Goal: Check status: Check status

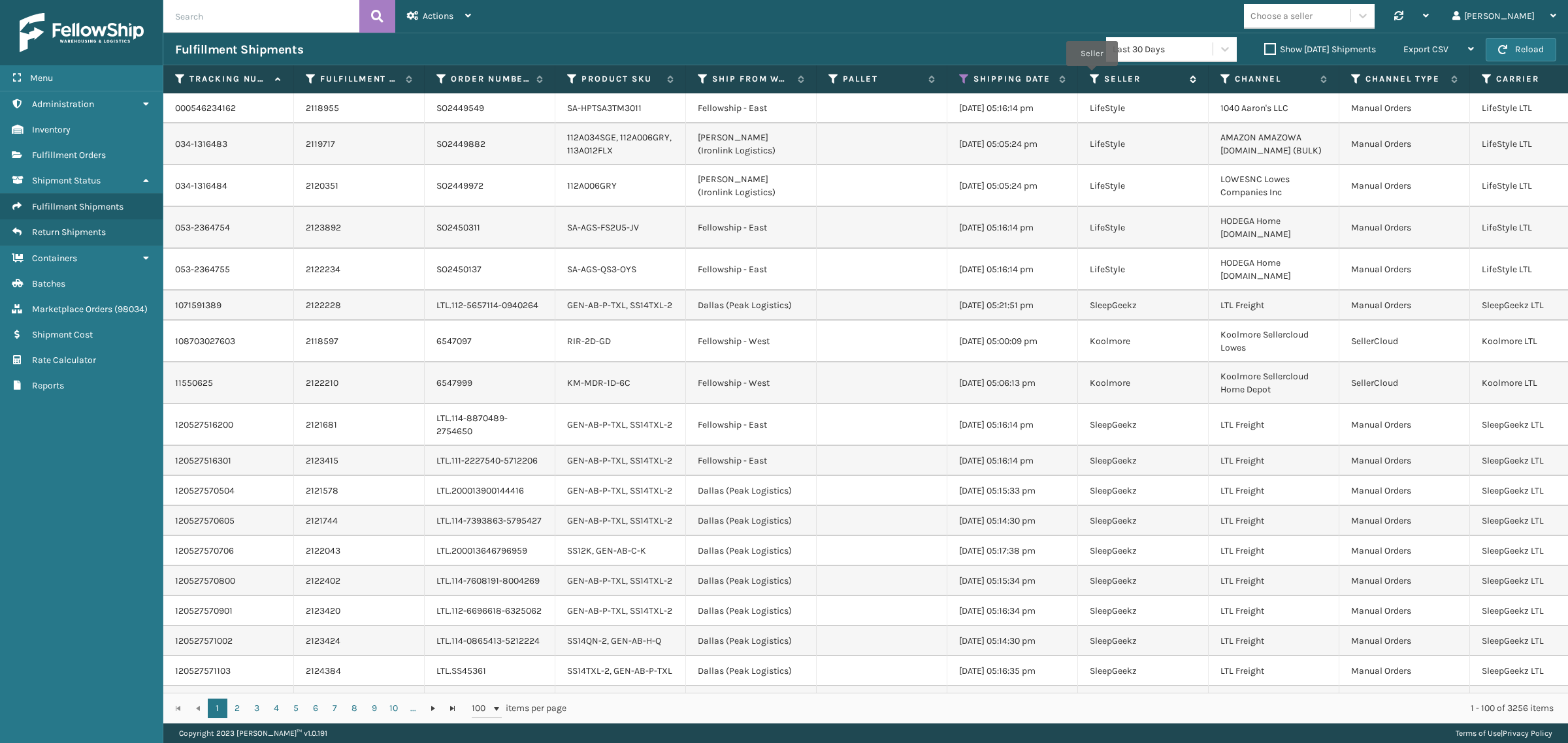
click at [1092, 75] on icon at bounding box center [1094, 78] width 10 height 11
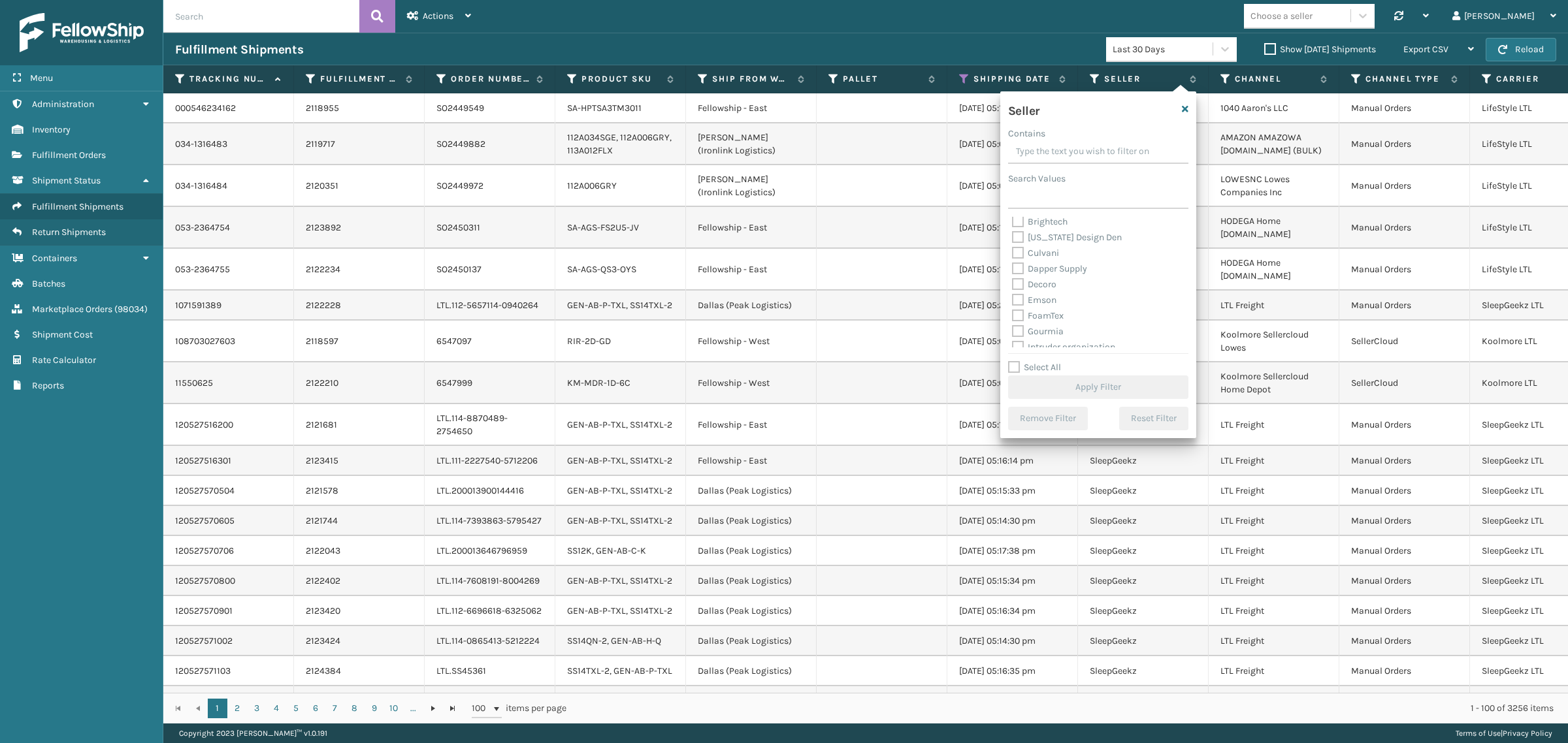
scroll to position [163, 0]
click at [1055, 326] on label "JumpSport" at bounding box center [1042, 328] width 61 height 11
click at [1013, 326] on input "JumpSport" at bounding box center [1012, 324] width 1 height 9
checkbox input "true"
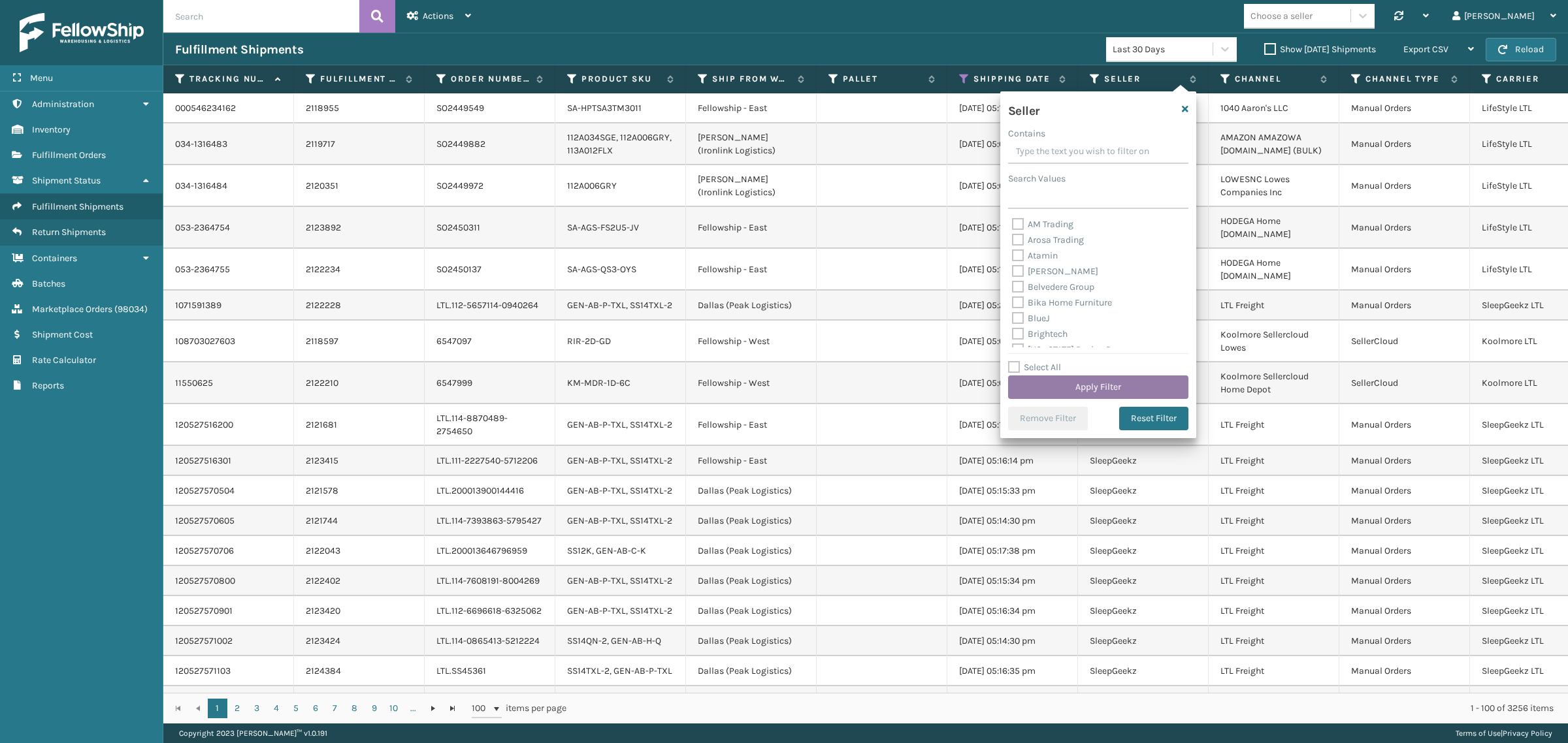
click at [1086, 387] on button "Apply Filter" at bounding box center [1098, 387] width 180 height 24
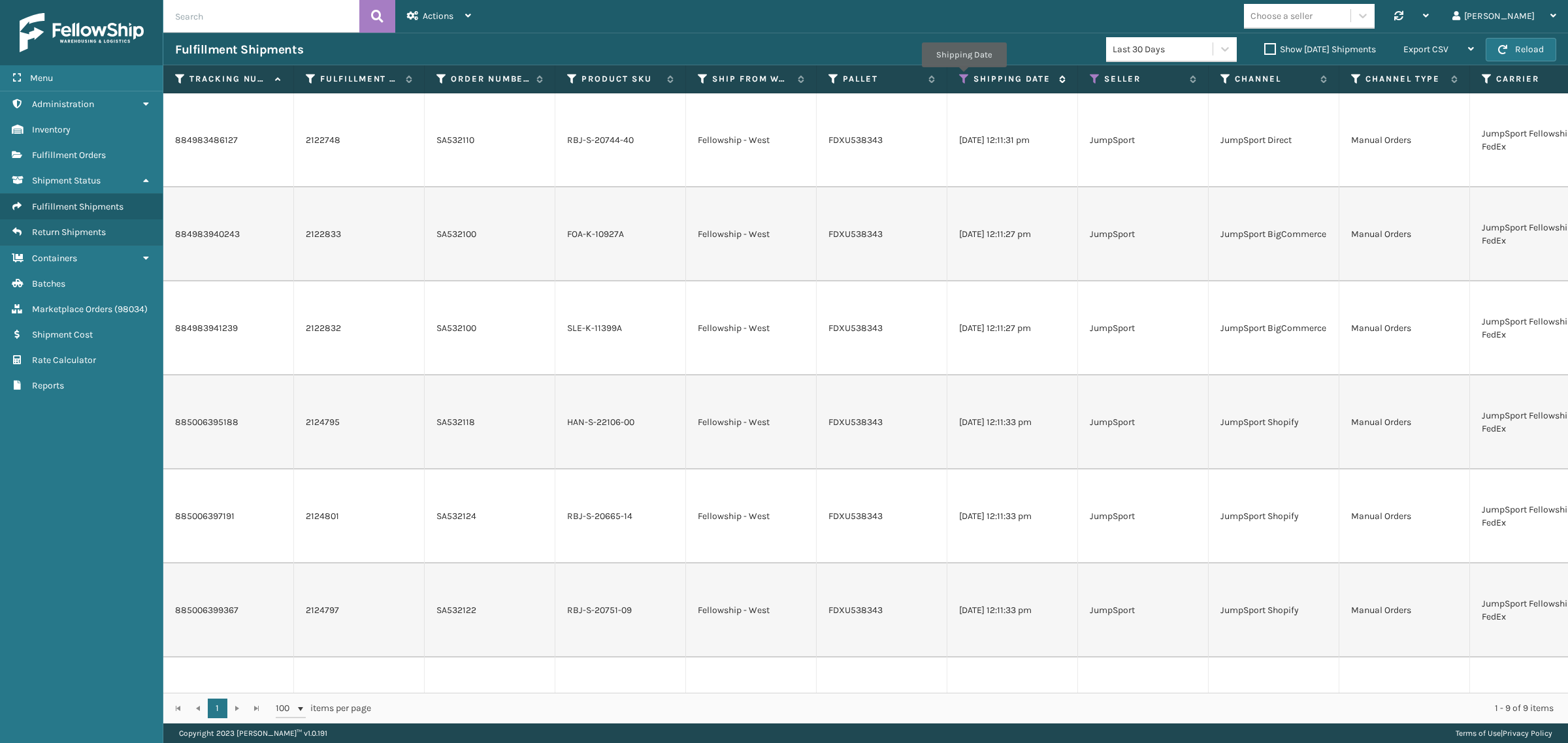
click at [963, 76] on icon at bounding box center [963, 78] width 10 height 11
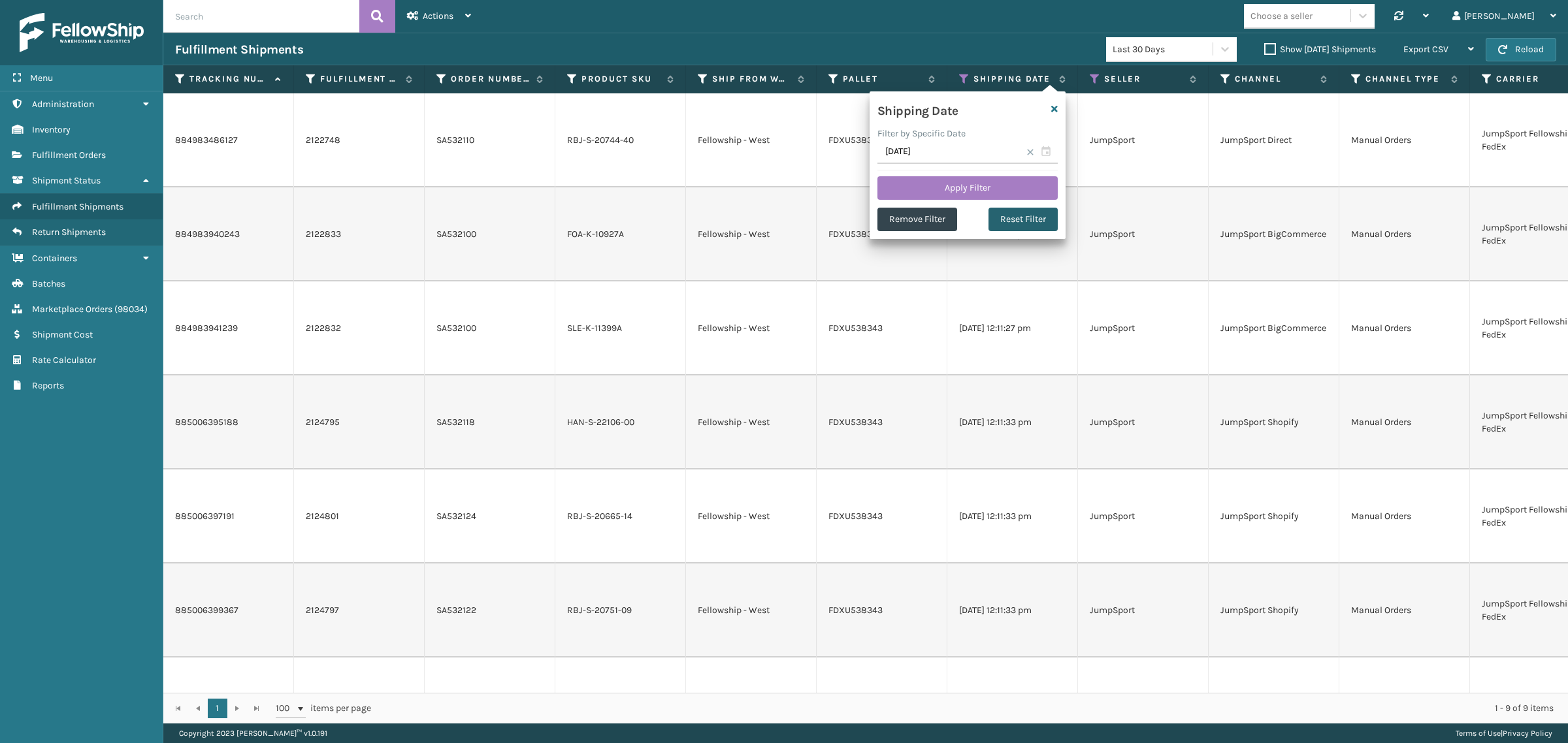
click at [1017, 224] on button "Reset Filter" at bounding box center [1023, 219] width 69 height 24
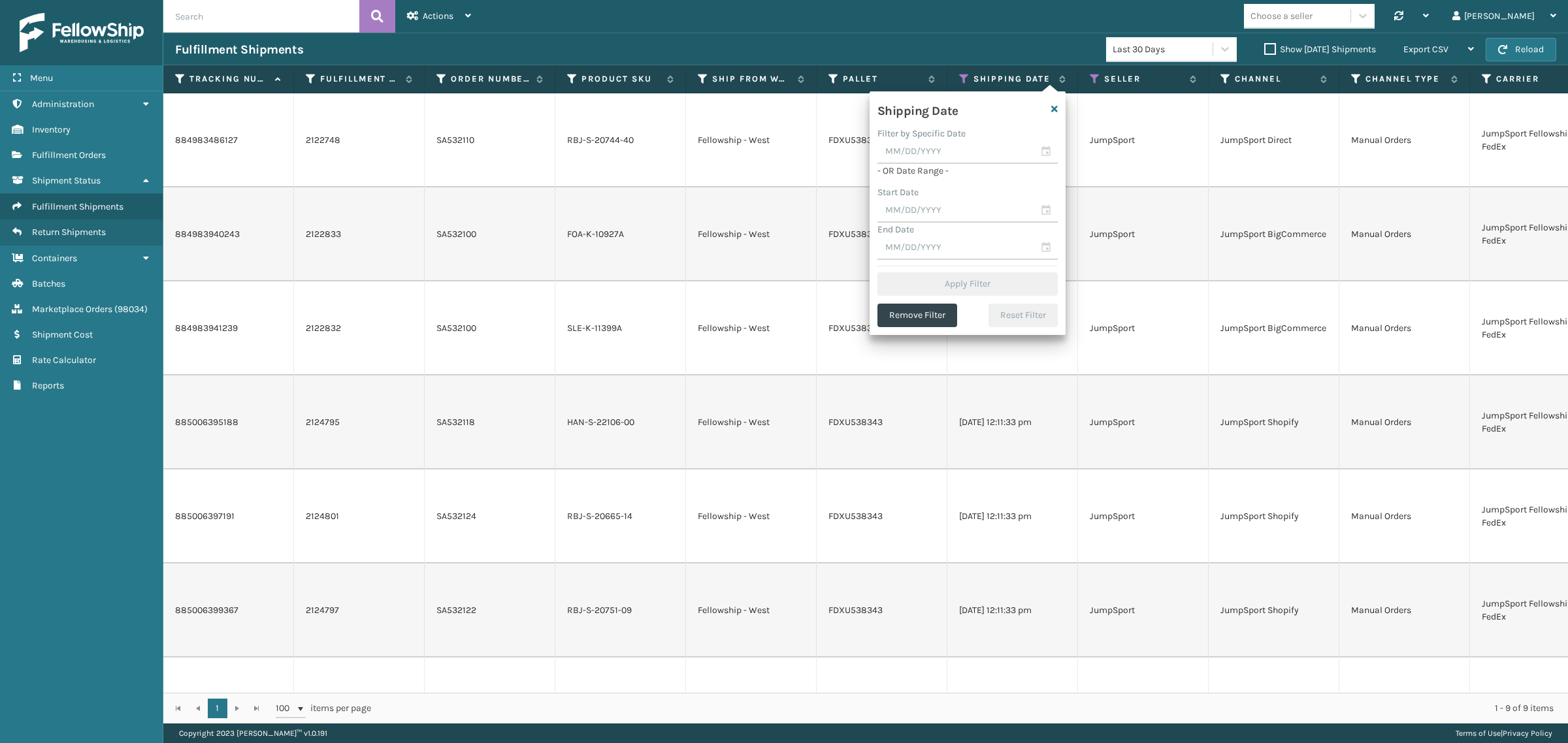
click at [921, 194] on div "Start Date" at bounding box center [967, 193] width 180 height 14
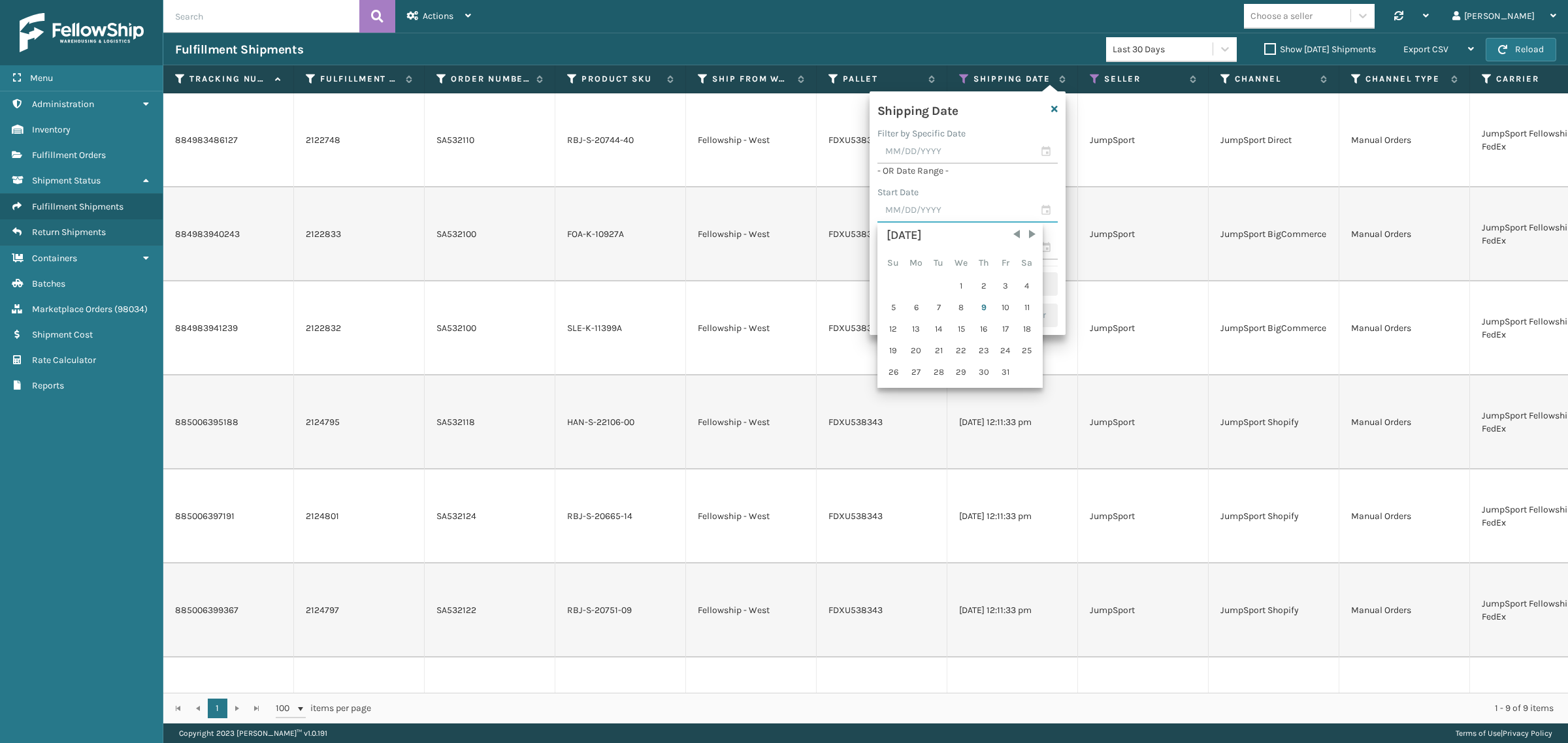
click at [921, 204] on input "text" at bounding box center [967, 211] width 180 height 24
click at [1010, 236] on span "Previous Month" at bounding box center [1016, 234] width 13 height 13
click at [997, 281] on div "1" at bounding box center [1005, 286] width 20 height 20
type input "08/01/2025"
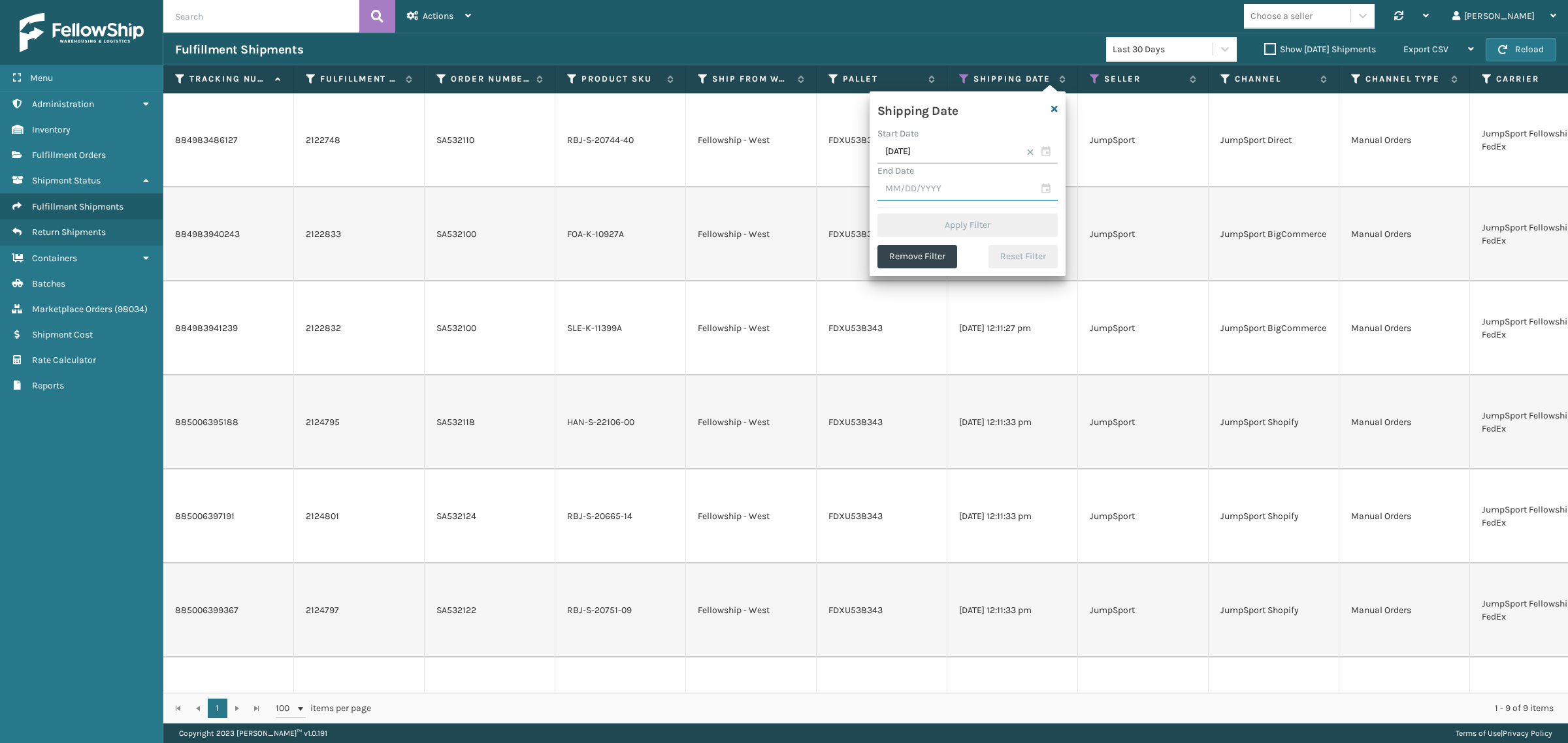
click at [932, 193] on input "text" at bounding box center [967, 189] width 180 height 24
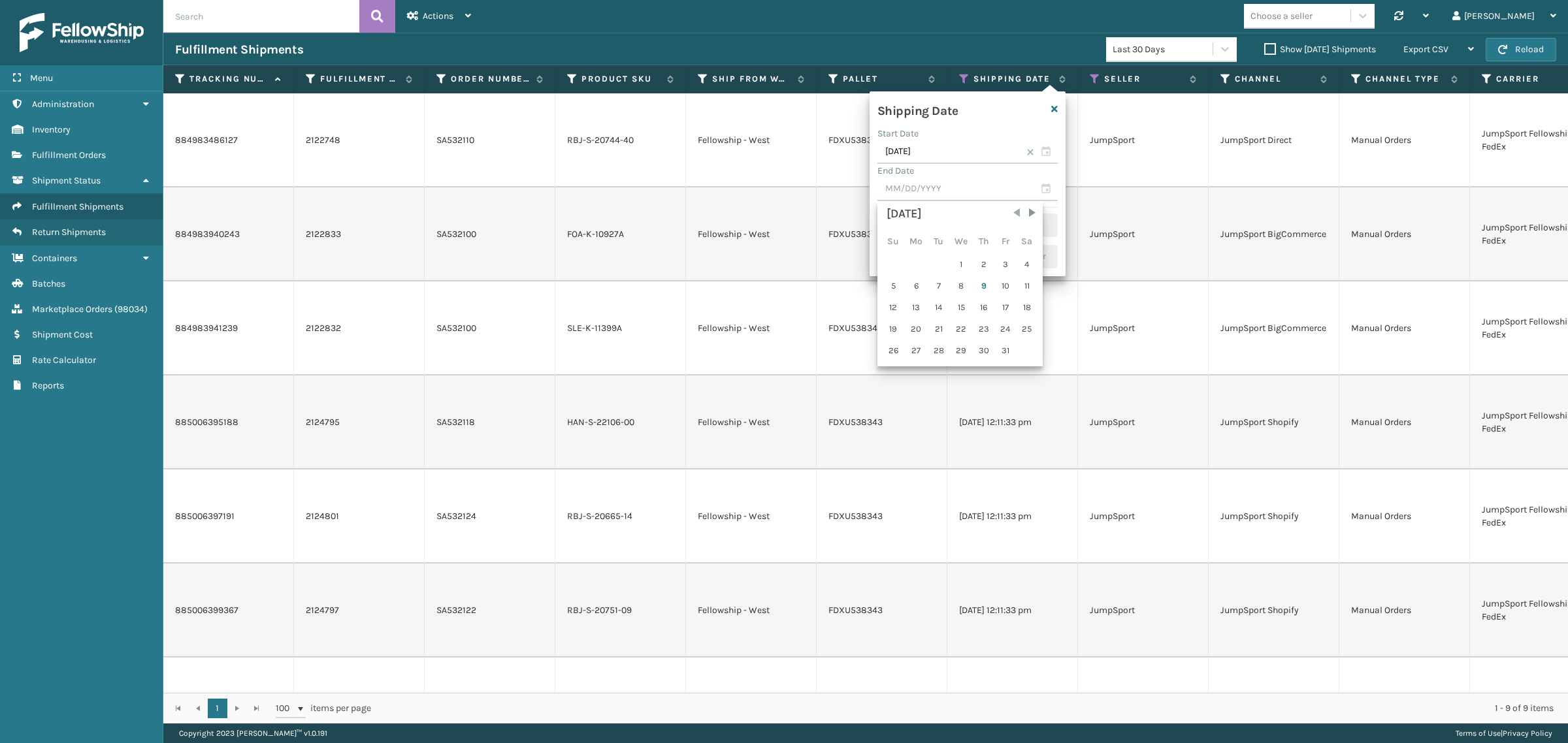
click at [1013, 213] on span "Previous Month" at bounding box center [1016, 213] width 13 height 13
click at [931, 349] on div "30" at bounding box center [938, 351] width 20 height 20
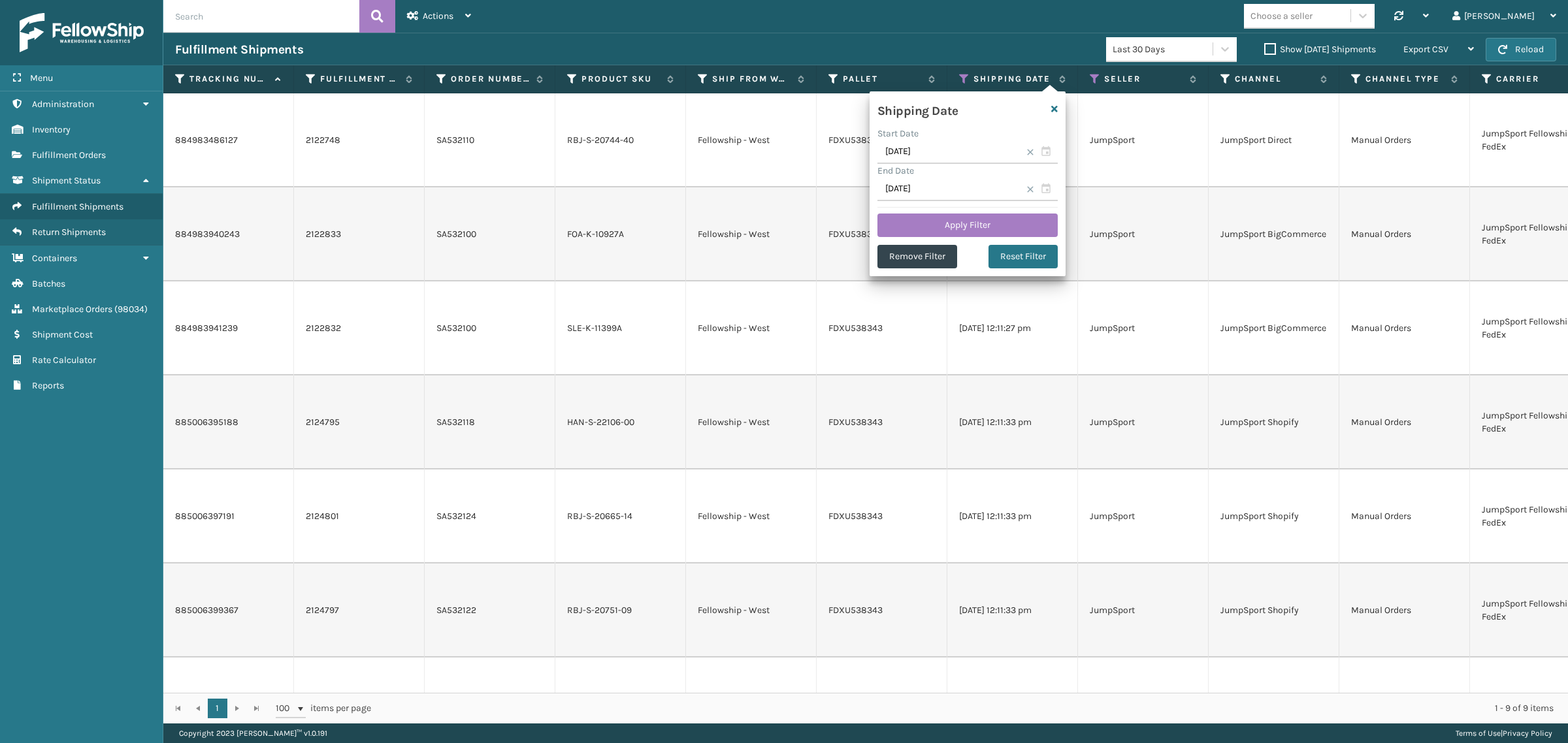
type input "09/30/2025"
click at [944, 219] on button "Apply Filter" at bounding box center [967, 225] width 180 height 24
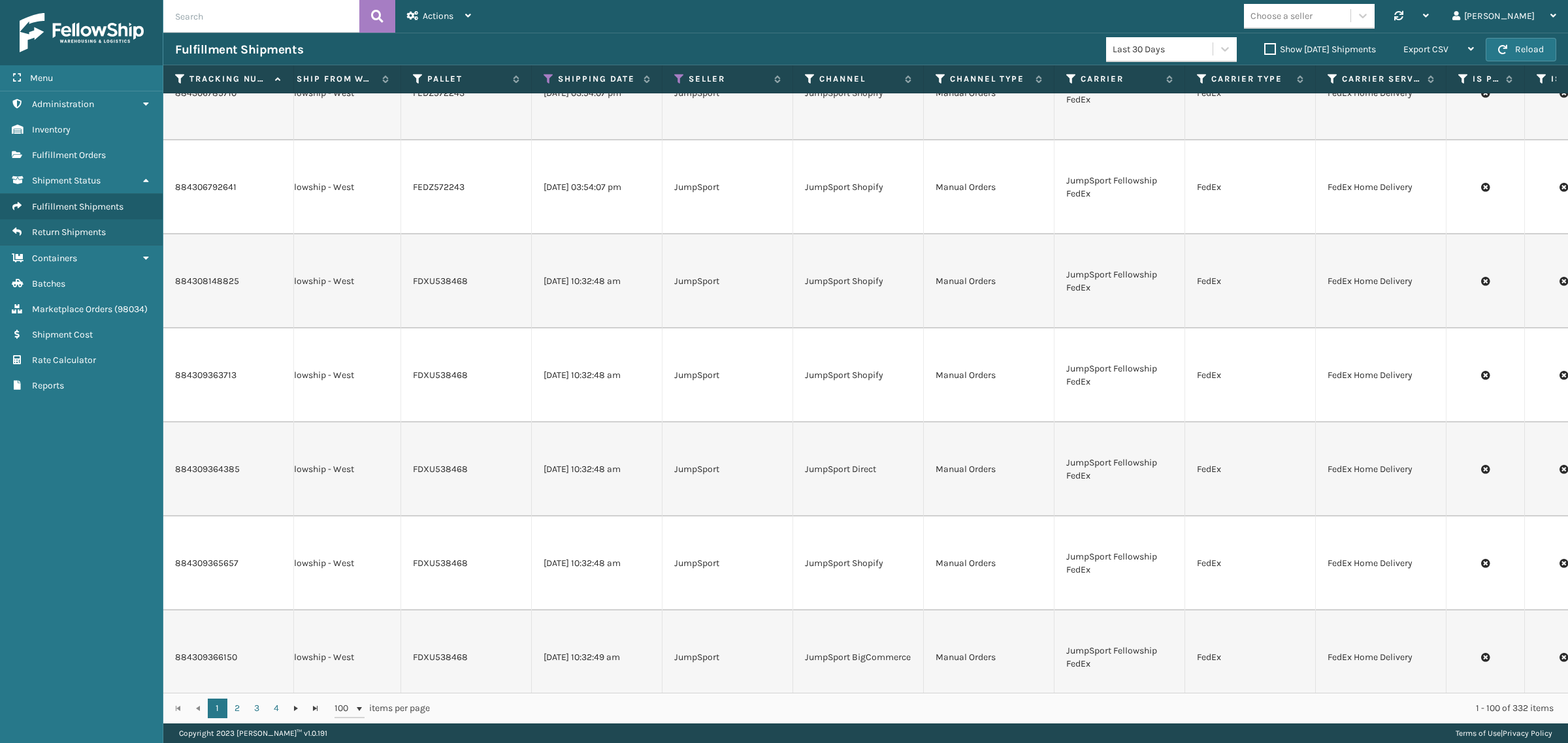
scroll to position [4403, 351]
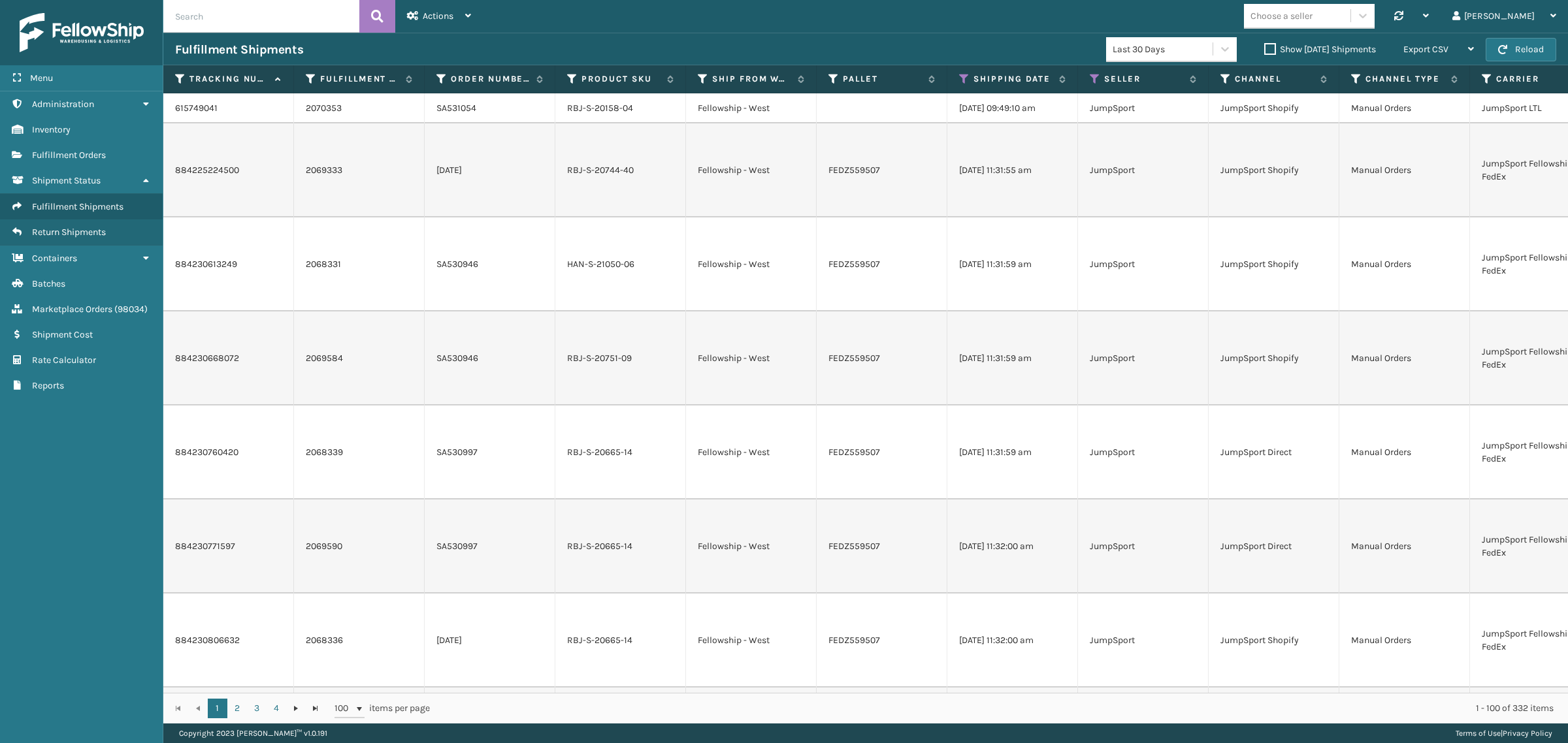
click at [543, 36] on div "Fulfillment Shipments Last 30 Days Show Yesterday Shipments Export CSV Export C…" at bounding box center [865, 49] width 1405 height 32
click at [704, 10] on div "Choose a seller Synchronise all channels Gil Log Out" at bounding box center [1026, 16] width 1085 height 32
click at [1409, 52] on span "Export CSV" at bounding box center [1425, 49] width 45 height 11
click at [1366, 122] on li "Export All Pages" at bounding box center [1397, 120] width 175 height 35
click at [570, 47] on div "Fulfillment Shipments" at bounding box center [640, 49] width 931 height 16
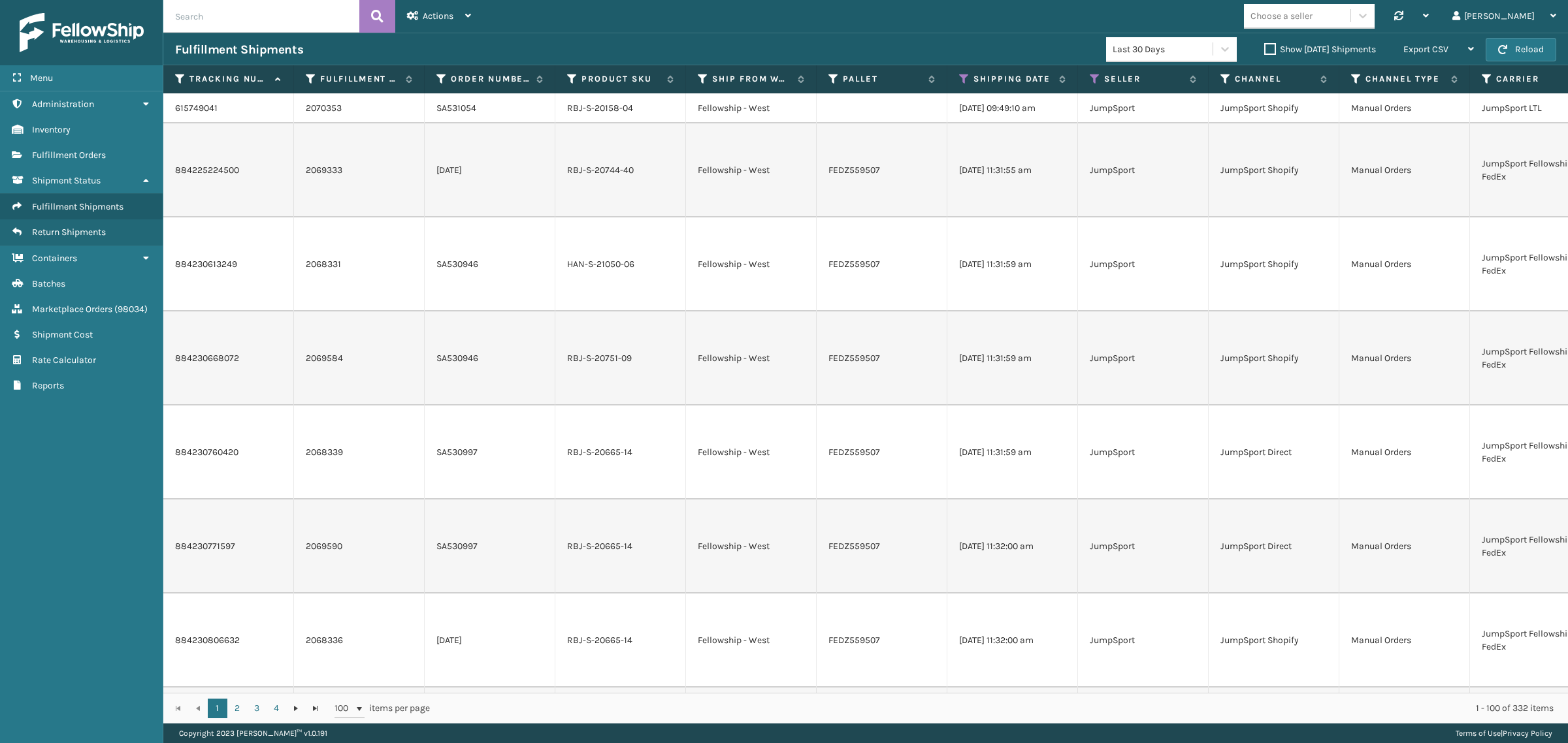
click at [272, 15] on input "text" at bounding box center [261, 16] width 196 height 32
paste input "884380721270"
click at [374, 14] on icon at bounding box center [377, 16] width 12 height 20
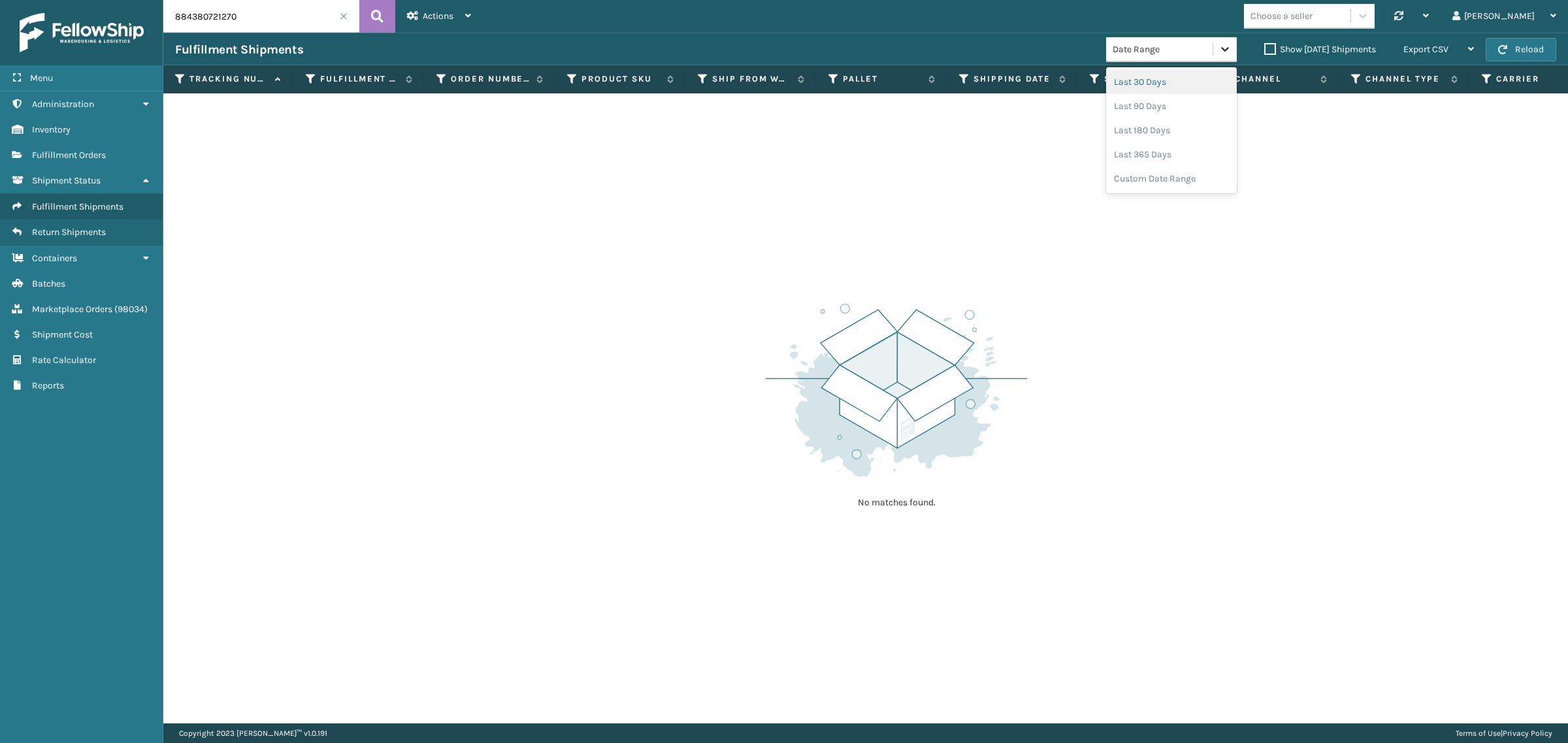
click at [1221, 51] on icon at bounding box center [1225, 49] width 8 height 5
click at [1140, 157] on div "Last 365 Days" at bounding box center [1171, 155] width 130 height 24
click at [204, 17] on input "884380721270" at bounding box center [261, 16] width 196 height 32
paste input "23963555"
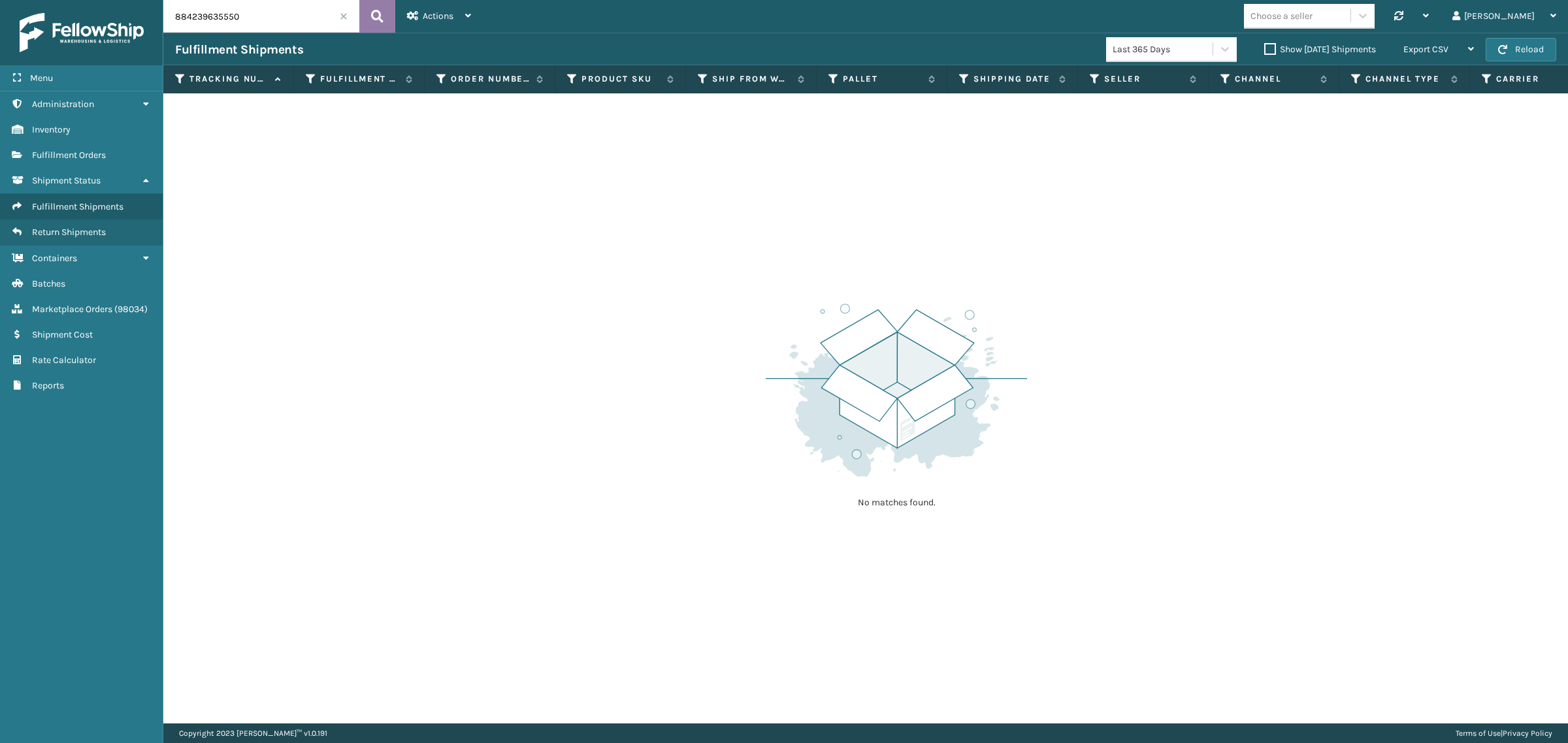
type input "884239635550"
click at [374, 10] on icon at bounding box center [377, 16] width 12 height 20
click at [433, 2] on div "Actions" at bounding box center [438, 16] width 64 height 32
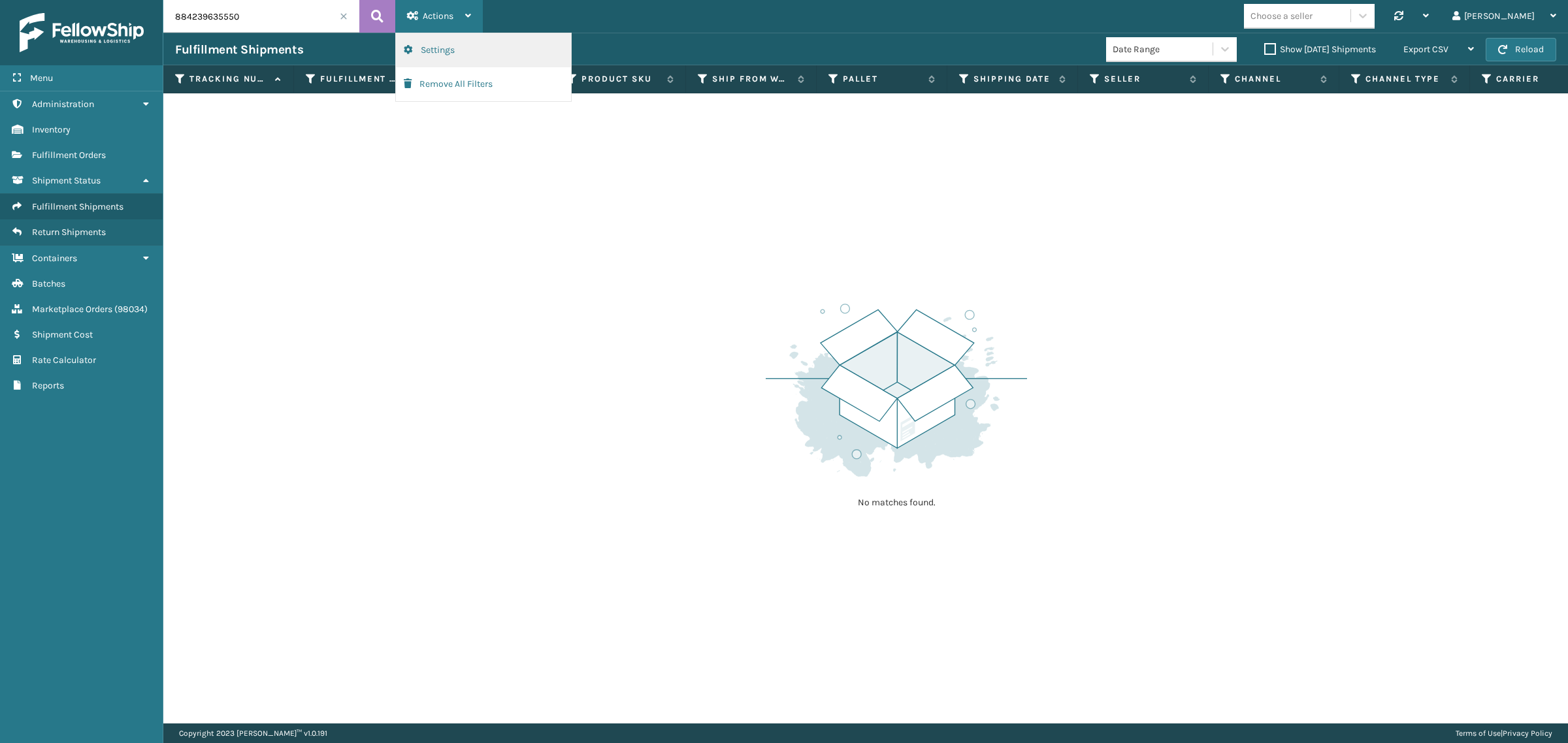
click at [444, 49] on button "Settings" at bounding box center [483, 50] width 175 height 34
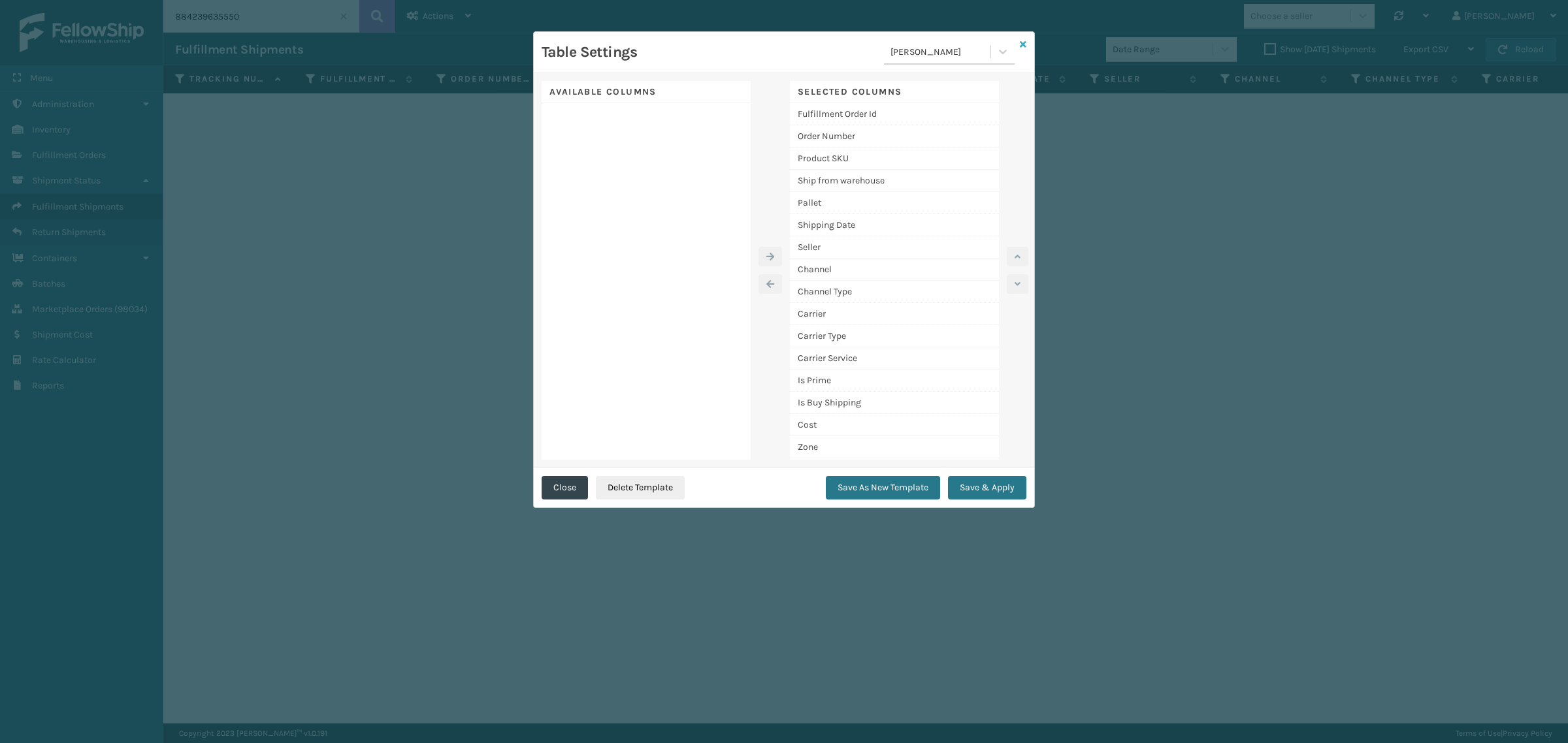
click at [1024, 46] on icon at bounding box center [1023, 45] width 7 height 9
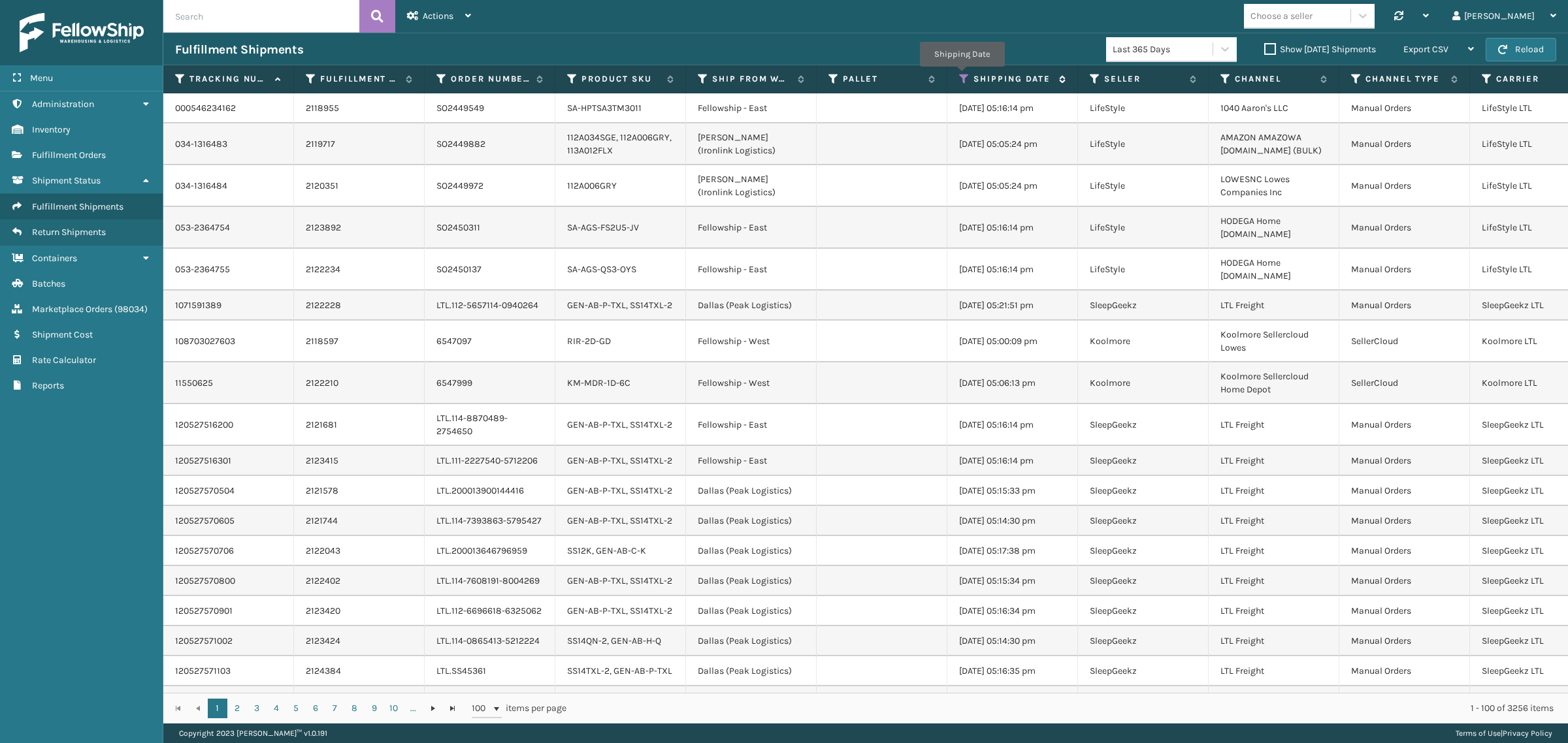
click at [961, 76] on icon at bounding box center [963, 78] width 10 height 11
click at [974, 16] on div "Choose a seller Synchronise all channels Gil Log Out" at bounding box center [1026, 16] width 1085 height 32
click at [1515, 49] on button "Reload" at bounding box center [1521, 49] width 70 height 24
click at [963, 78] on icon at bounding box center [963, 78] width 10 height 11
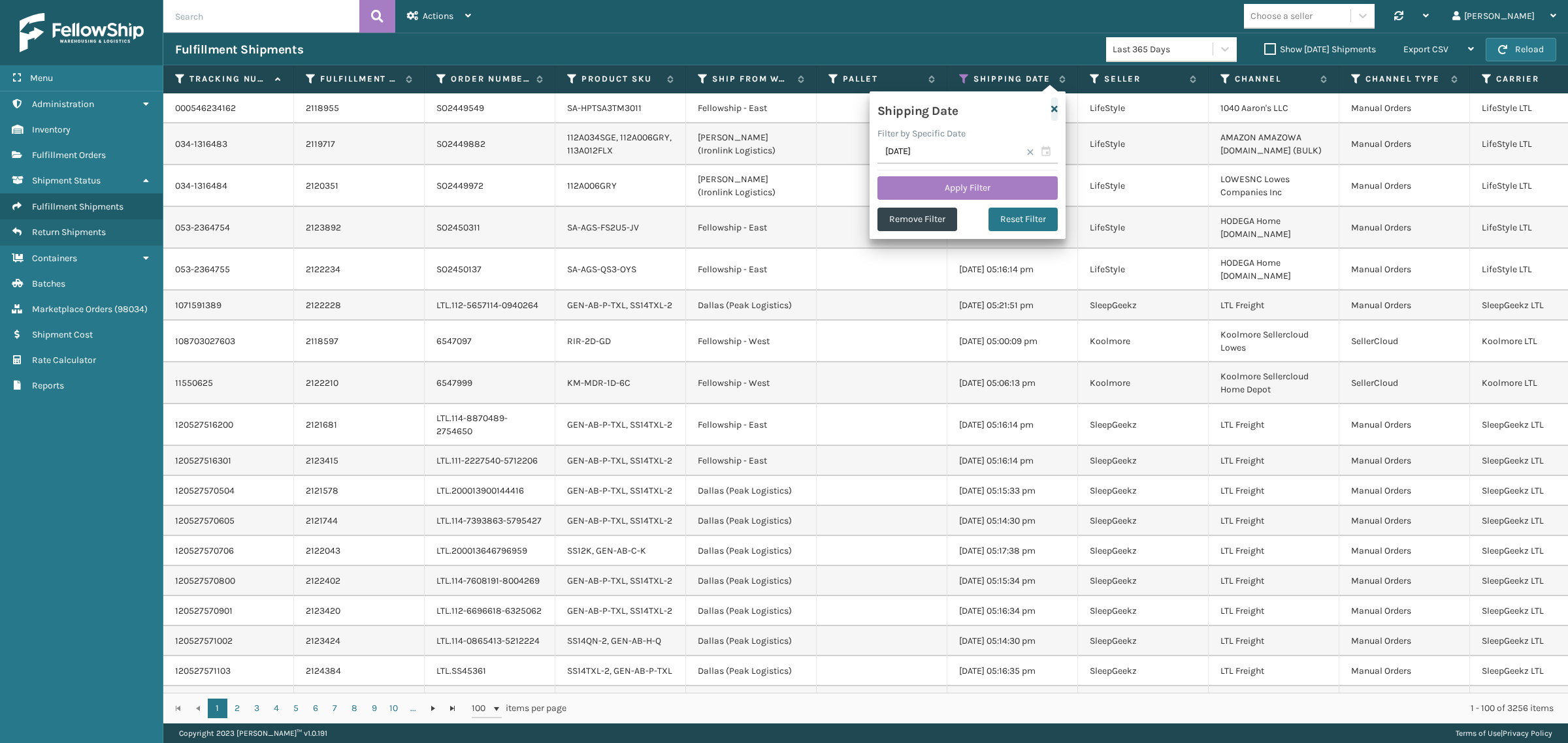
click at [1055, 106] on icon "button" at bounding box center [1055, 109] width 7 height 9
